Goal: Task Accomplishment & Management: Manage account settings

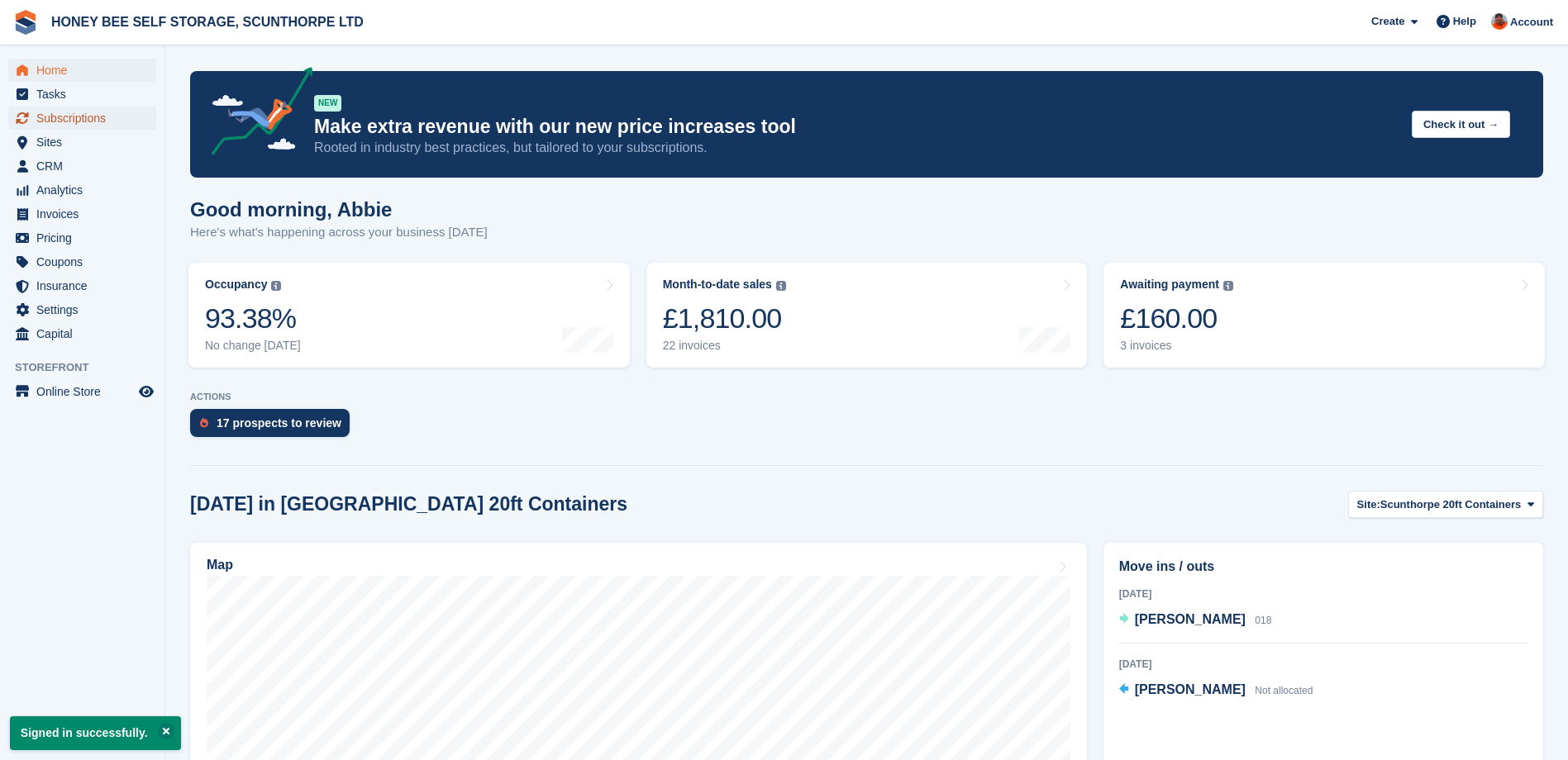
drag, startPoint x: 56, startPoint y: 117, endPoint x: 63, endPoint y: 130, distance: 14.8
click at [57, 118] on span "Subscriptions" at bounding box center [86, 118] width 99 height 23
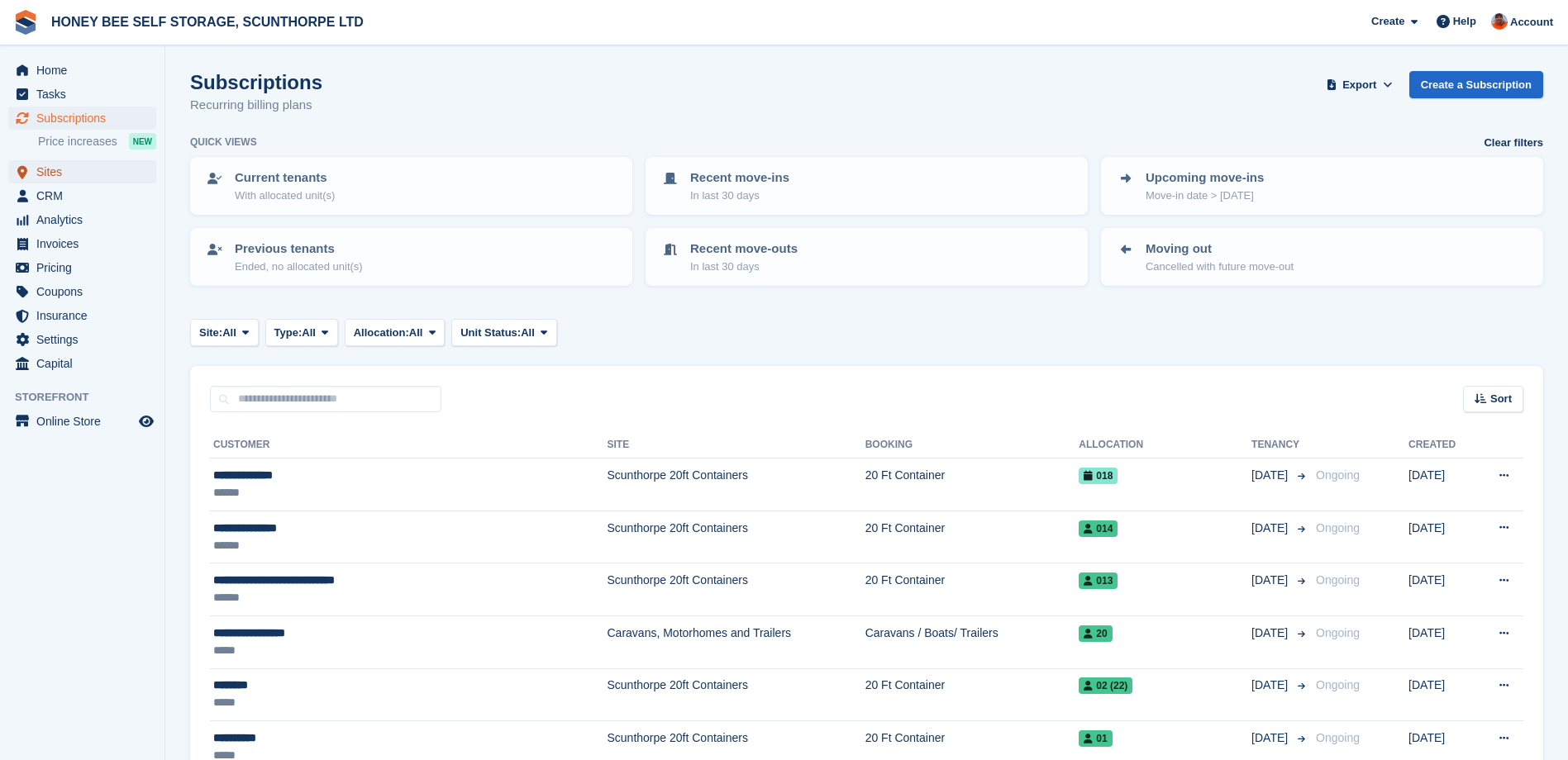
click at [47, 171] on span "Sites" at bounding box center [86, 172] width 99 height 23
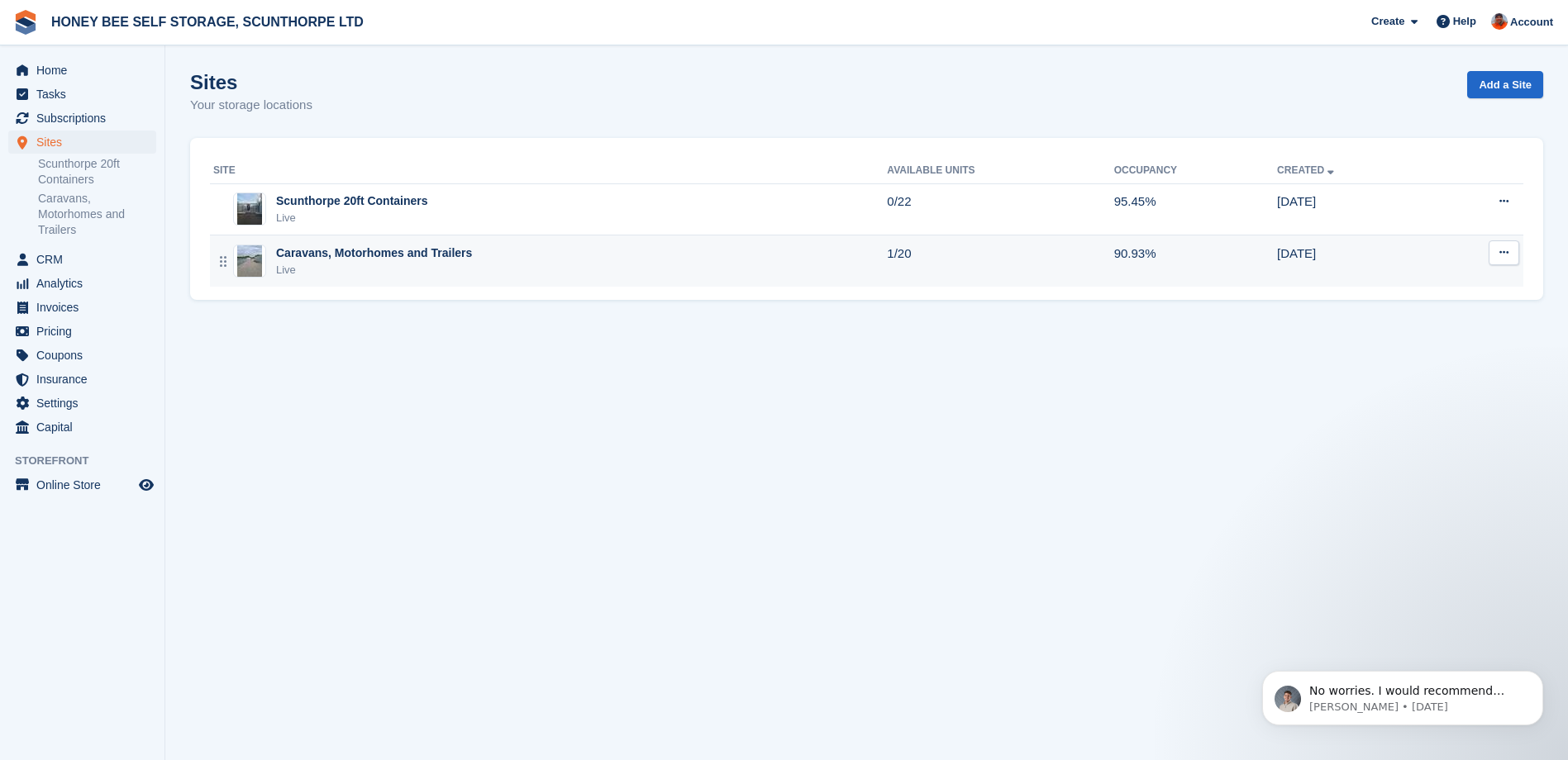
click at [401, 261] on div "Caravans, Motorhomes and Trailers" at bounding box center [374, 253] width 196 height 17
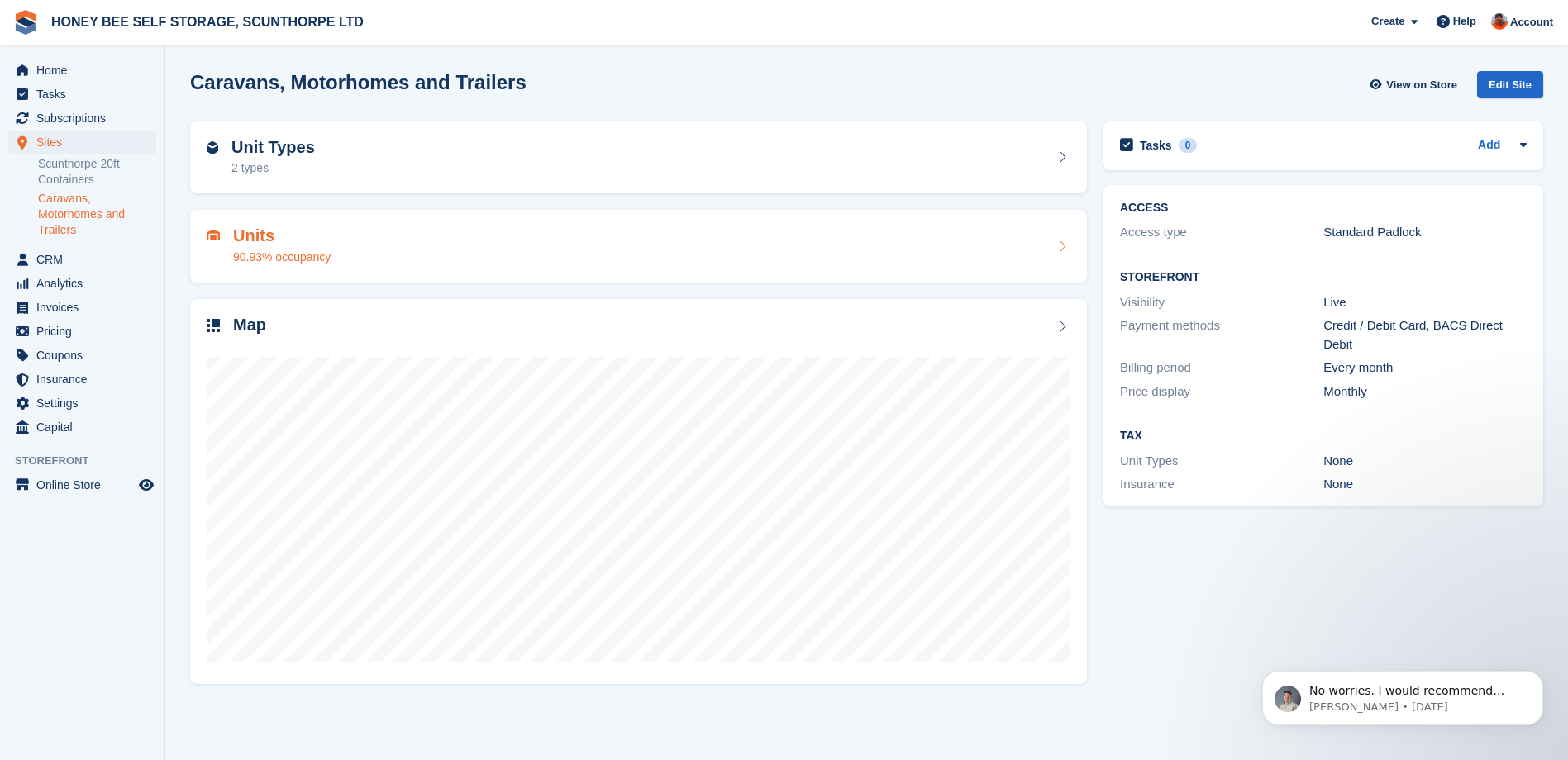
click at [402, 252] on div "Units 90.93% occupancy" at bounding box center [639, 247] width 864 height 40
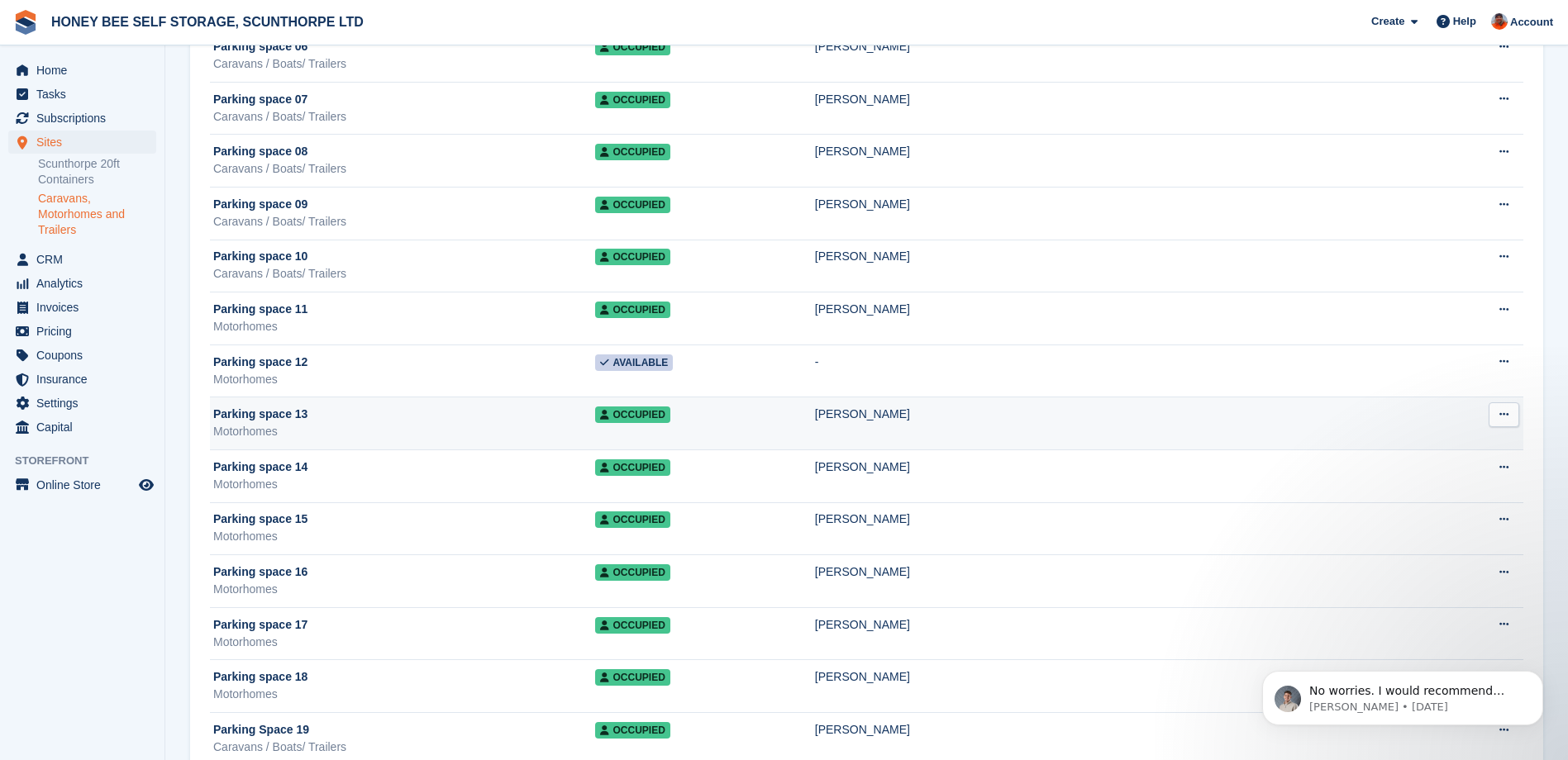
scroll to position [537, 0]
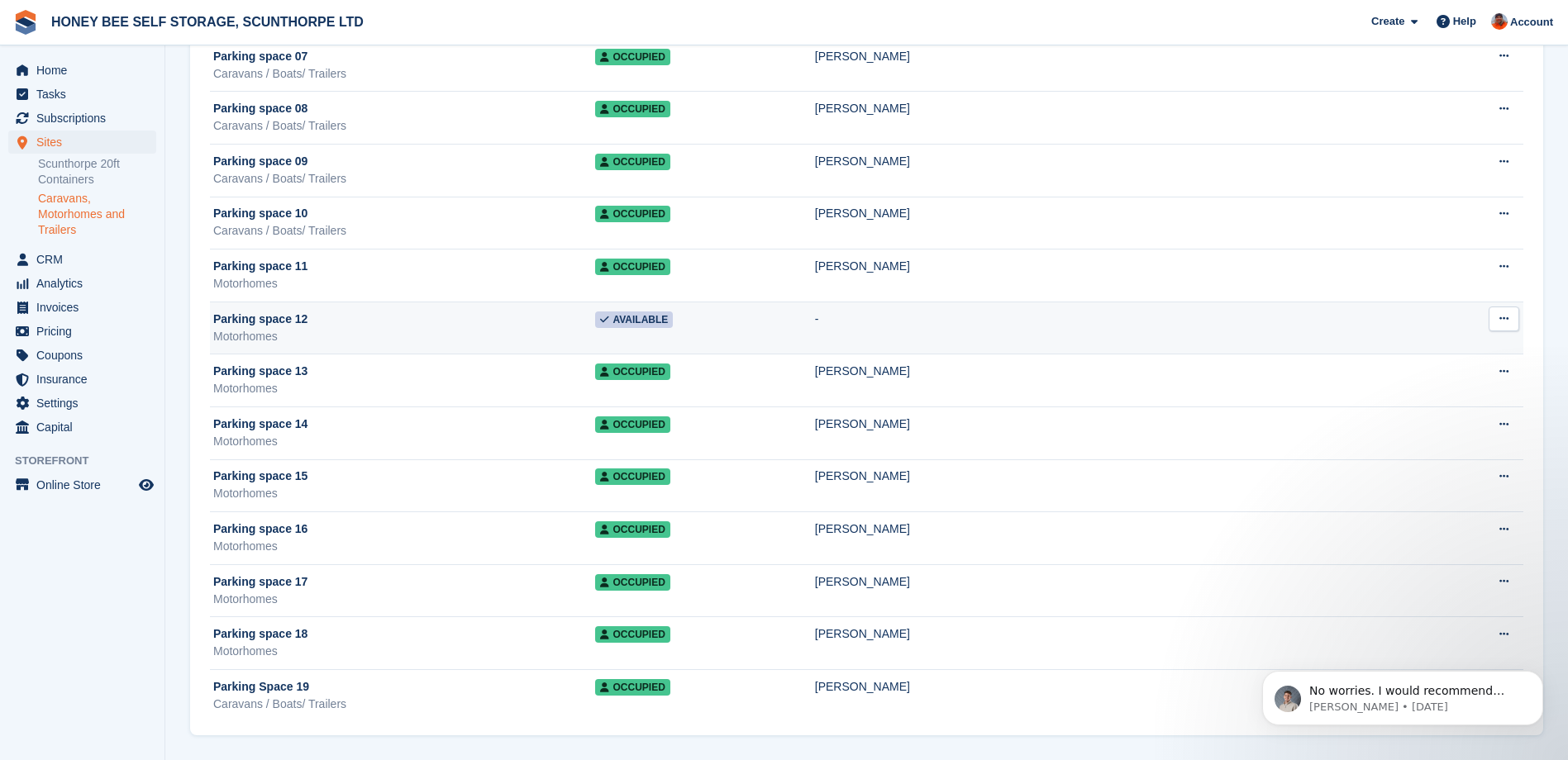
click at [673, 316] on span "Available" at bounding box center [634, 320] width 78 height 17
